Goal: Information Seeking & Learning: Learn about a topic

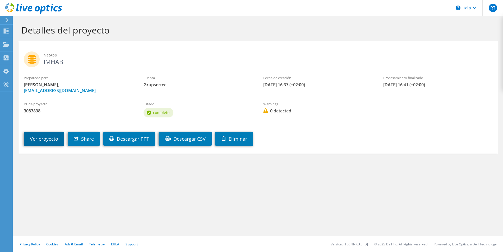
click at [50, 141] on link "Ver proyecto" at bounding box center [44, 139] width 40 height 14
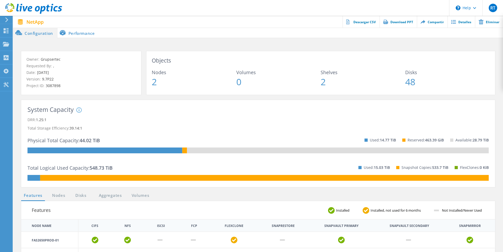
click at [76, 33] on li "Performance" at bounding box center [78, 32] width 42 height 11
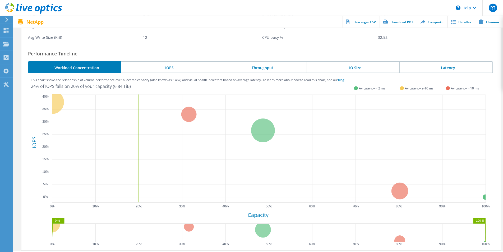
scroll to position [141, 0]
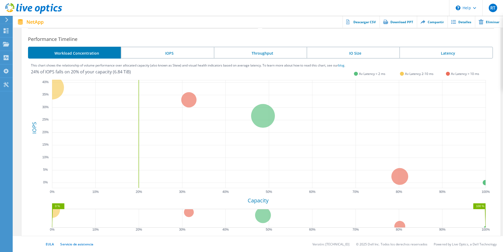
click at [189, 49] on li "IOPS" at bounding box center [167, 53] width 93 height 12
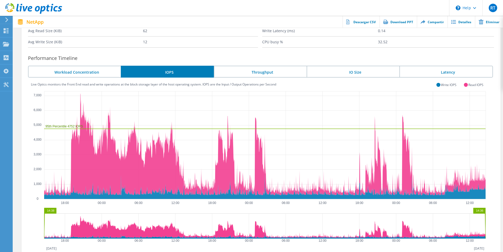
click at [284, 72] on li "Throughput" at bounding box center [260, 72] width 93 height 12
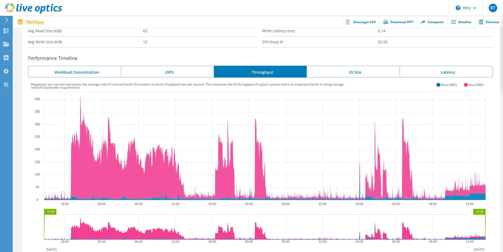
click at [363, 71] on li "IO Size" at bounding box center [353, 72] width 93 height 12
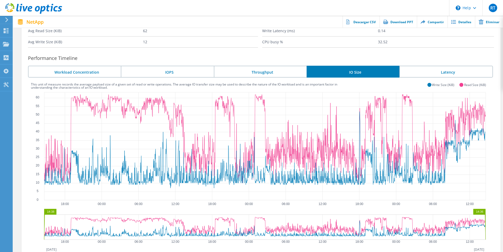
click at [439, 69] on li "Latency" at bounding box center [445, 72] width 93 height 12
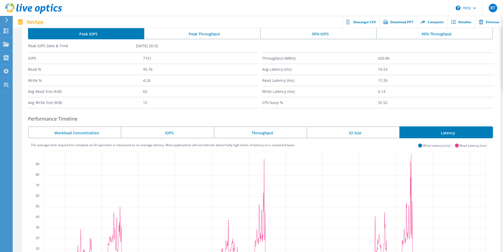
scroll to position [79, 0]
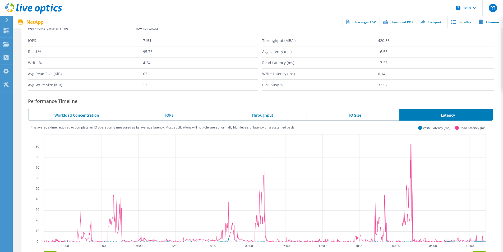
click at [344, 113] on li "IO Size" at bounding box center [353, 115] width 93 height 12
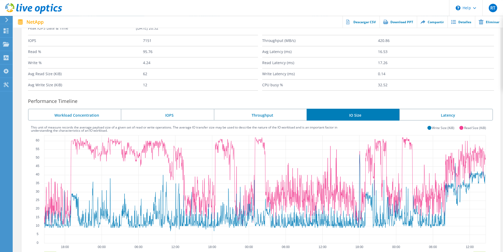
click at [258, 114] on li "Throughput" at bounding box center [260, 115] width 93 height 12
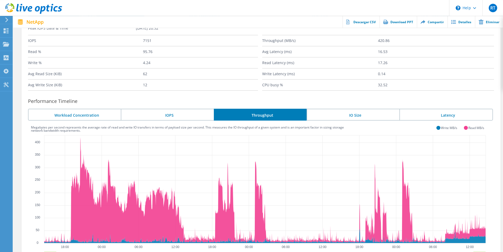
click at [342, 115] on li "IO Size" at bounding box center [353, 115] width 93 height 12
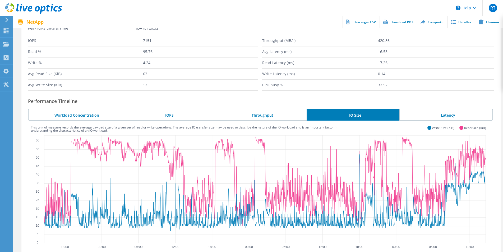
click at [93, 115] on li "Workload Concentration" at bounding box center [74, 115] width 93 height 12
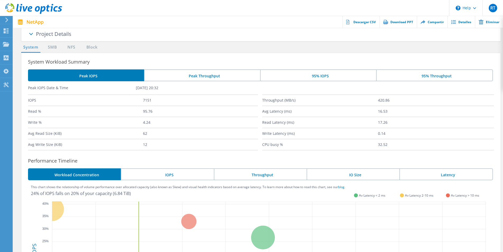
scroll to position [14, 0]
